Goal: Use online tool/utility: Utilize a website feature to perform a specific function

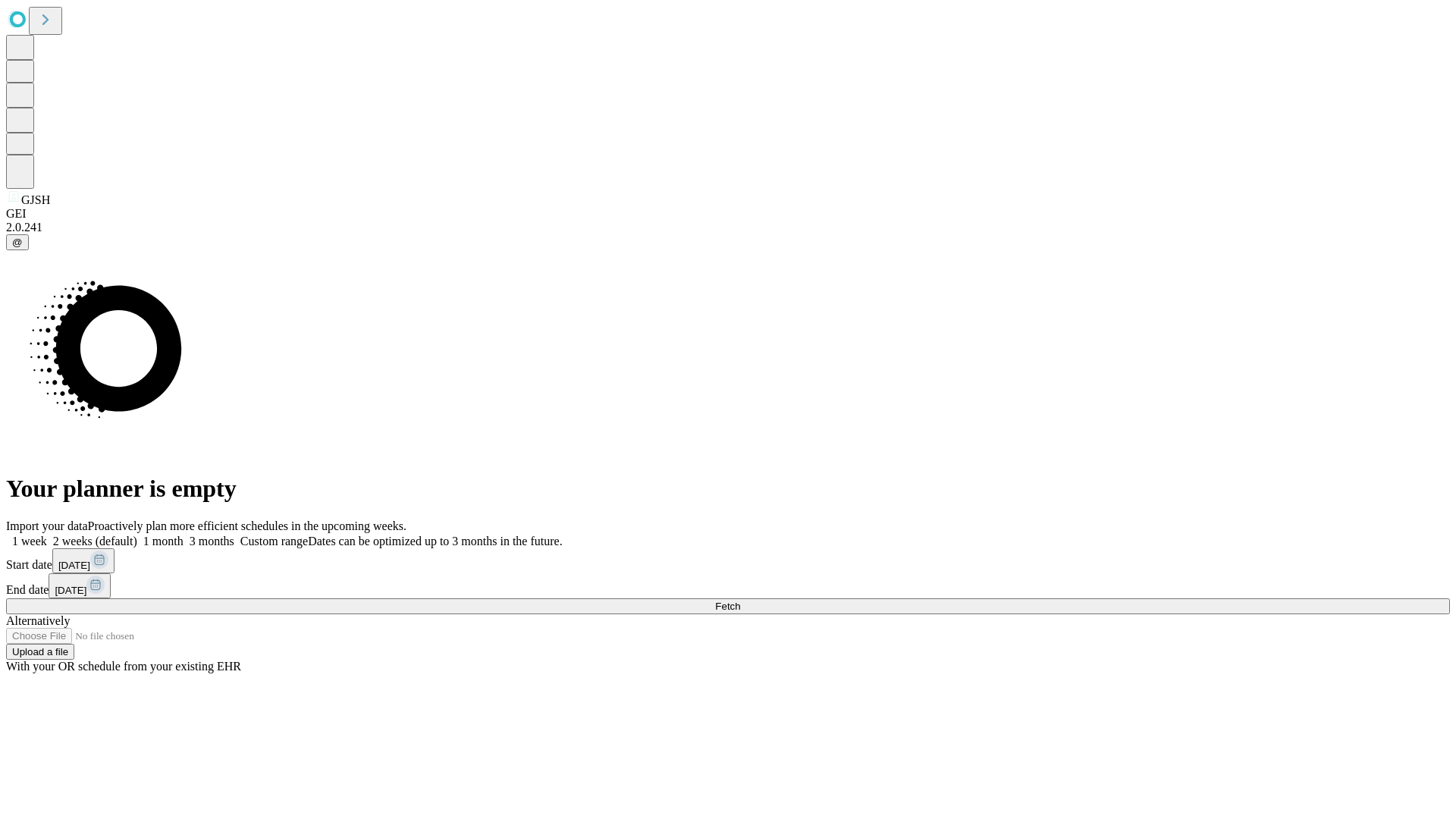
click at [741, 600] on span "Fetch" at bounding box center [728, 606] width 25 height 12
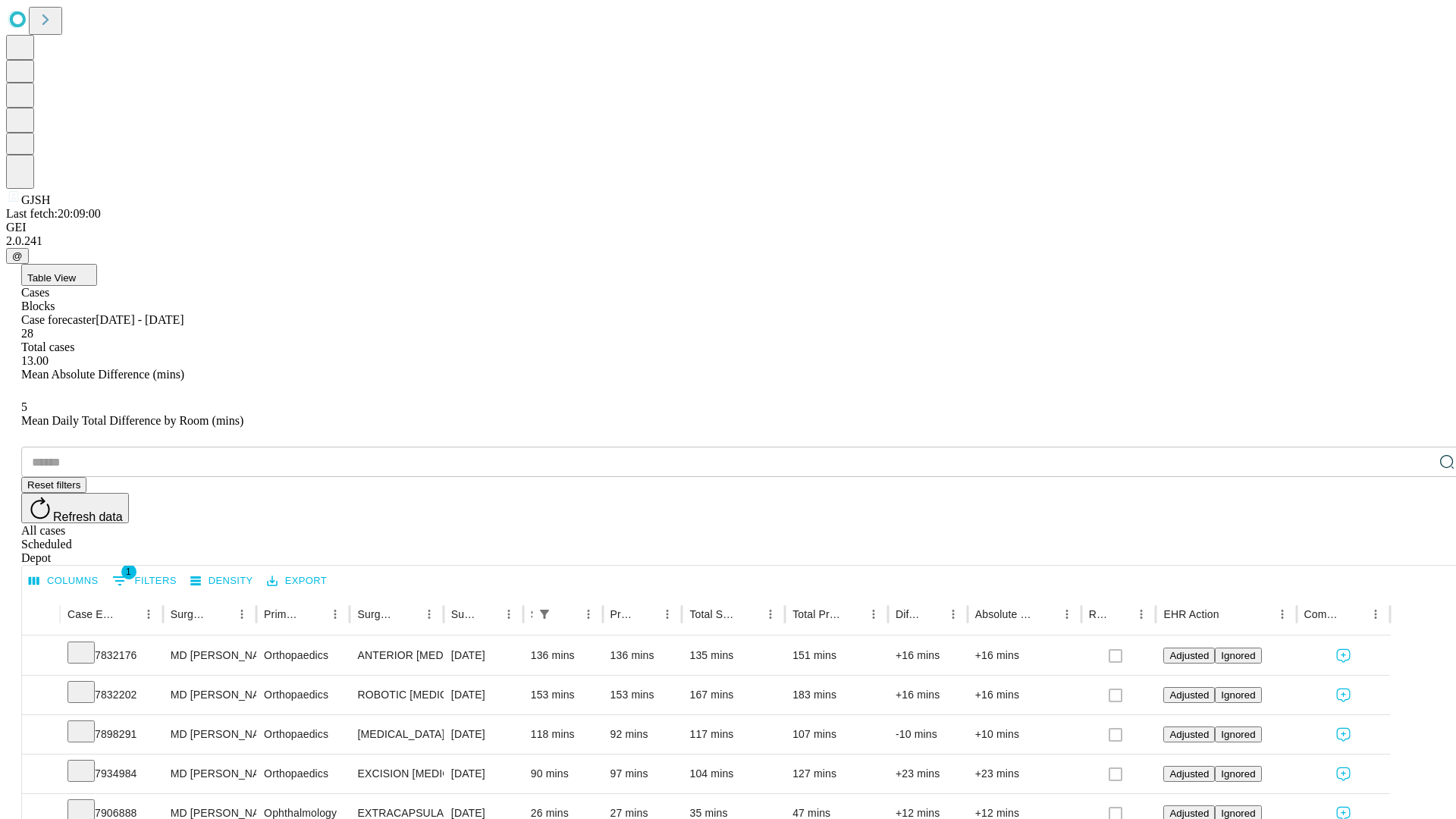
click at [76, 272] on span "Table View" at bounding box center [52, 278] width 48 height 12
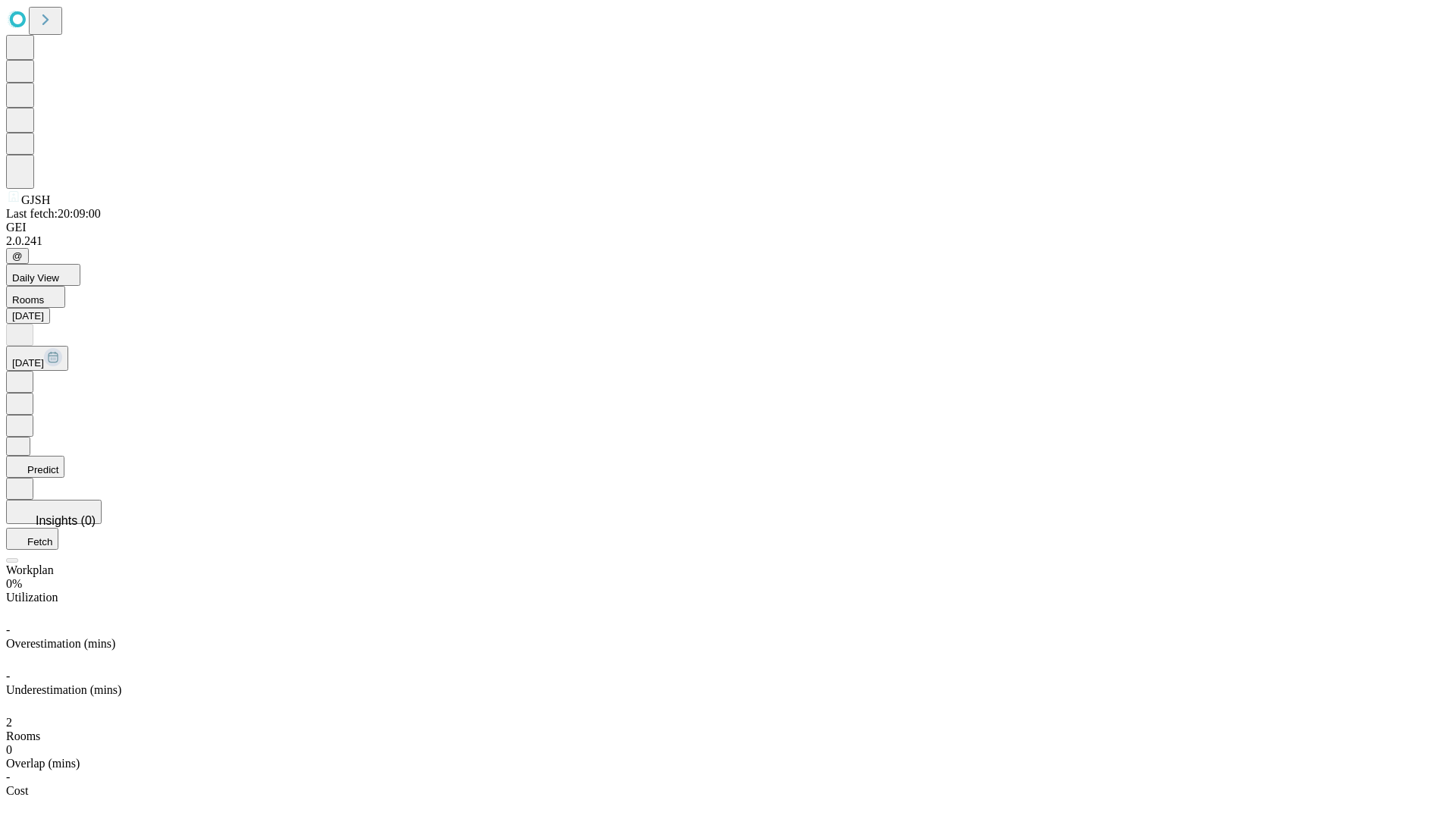
click at [64, 455] on button "Predict" at bounding box center [35, 466] width 58 height 22
